Goal: Book appointment/travel/reservation

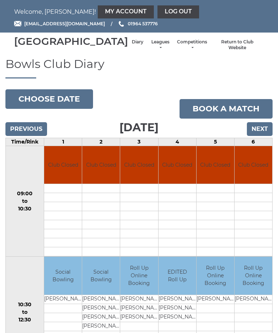
click at [263, 136] on input "Next" at bounding box center [260, 129] width 26 height 14
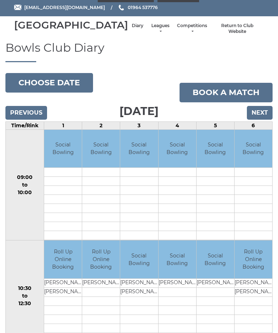
scroll to position [16, 0]
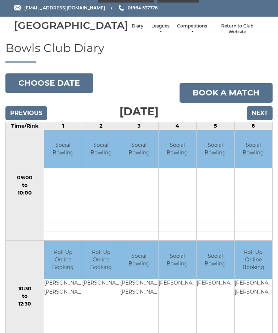
click at [63, 93] on button "Choose date" at bounding box center [49, 84] width 88 height 20
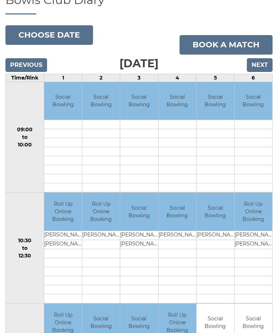
scroll to position [64, 0]
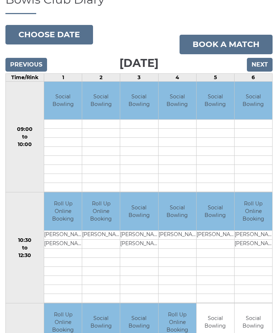
click at [110, 258] on td at bounding box center [101, 253] width 38 height 9
click at [107, 228] on td "Roll Up Online Booking" at bounding box center [101, 212] width 38 height 38
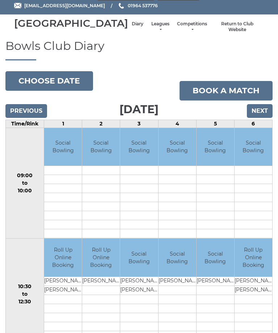
scroll to position [18, 0]
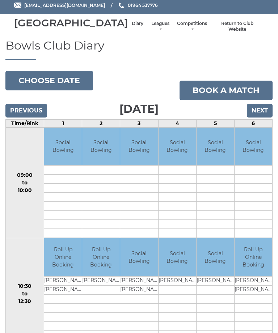
click at [244, 100] on link "Book a match" at bounding box center [225, 91] width 93 height 20
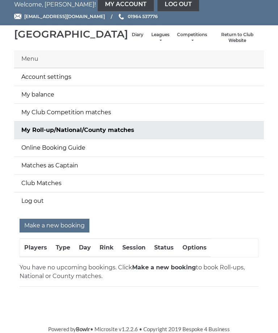
scroll to position [17, 0]
click at [156, 272] on p "You have no upcoming bookings. Click Make a new booking to book Roll-ups, Natio…" at bounding box center [139, 271] width 239 height 17
click at [156, 273] on p "You have no upcoming bookings. Click Make a new booking to book Roll-ups, Natio…" at bounding box center [139, 271] width 239 height 17
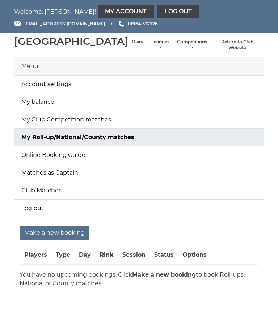
click at [132, 45] on link "Diary" at bounding box center [138, 42] width 12 height 6
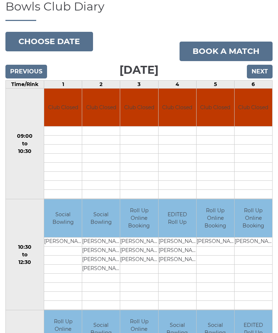
scroll to position [55, 0]
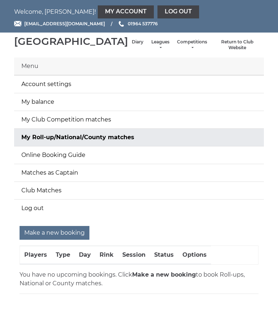
click at [132, 45] on link "Diary" at bounding box center [138, 42] width 12 height 6
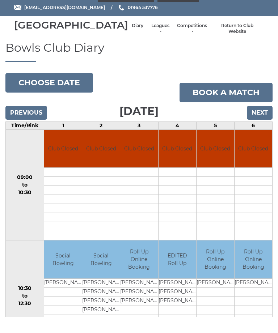
scroll to position [16, 0]
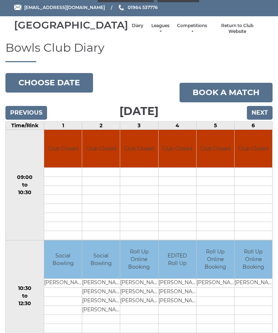
click at [262, 118] on input "Next" at bounding box center [260, 113] width 26 height 14
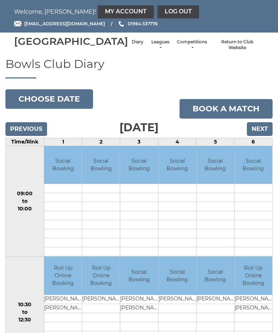
click at [260, 136] on input "Next" at bounding box center [260, 129] width 26 height 14
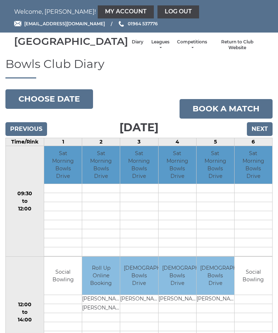
click at [262, 136] on input "Next" at bounding box center [260, 129] width 26 height 14
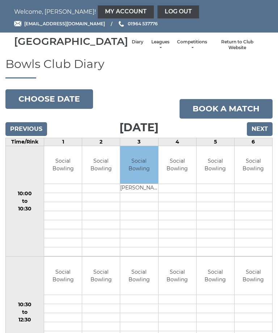
click at [150, 49] on link "Leagues" at bounding box center [159, 45] width 19 height 12
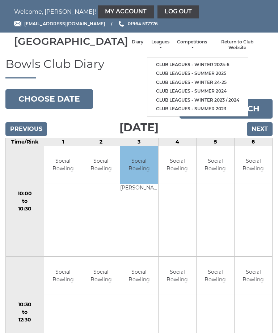
click at [198, 65] on link "Club leagues - Winter 2025-6" at bounding box center [197, 64] width 101 height 9
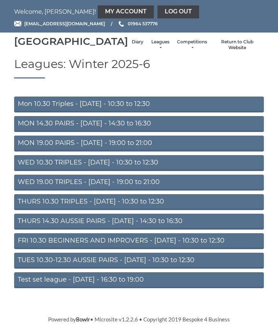
click at [145, 152] on link "MON 19.00 PAIRS - [DATE] - 19:00 to 21:00" at bounding box center [139, 144] width 250 height 16
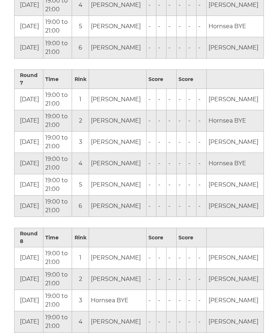
scroll to position [1262, 0]
